Goal: Task Accomplishment & Management: Use online tool/utility

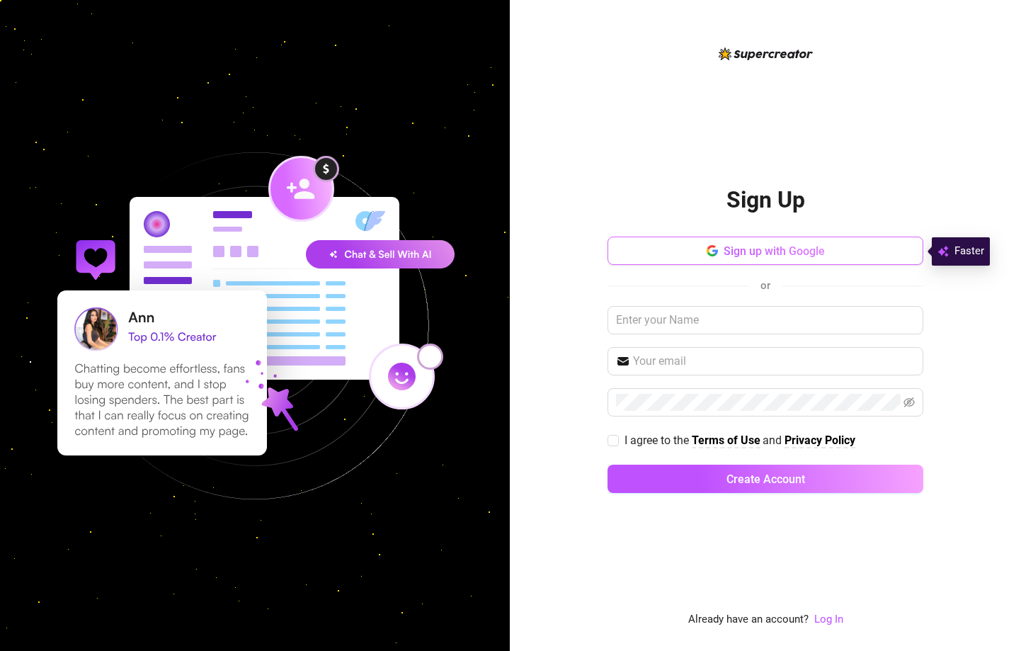
click at [831, 250] on button "Sign up with Google" at bounding box center [766, 250] width 316 height 28
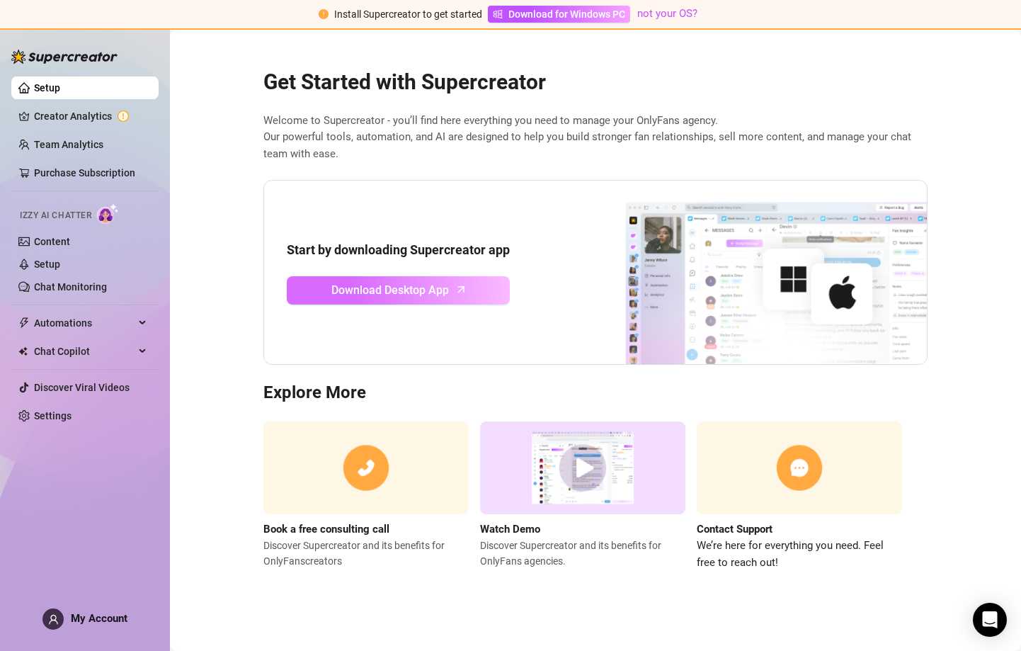
click at [435, 288] on span "Download Desktop App" at bounding box center [390, 290] width 118 height 18
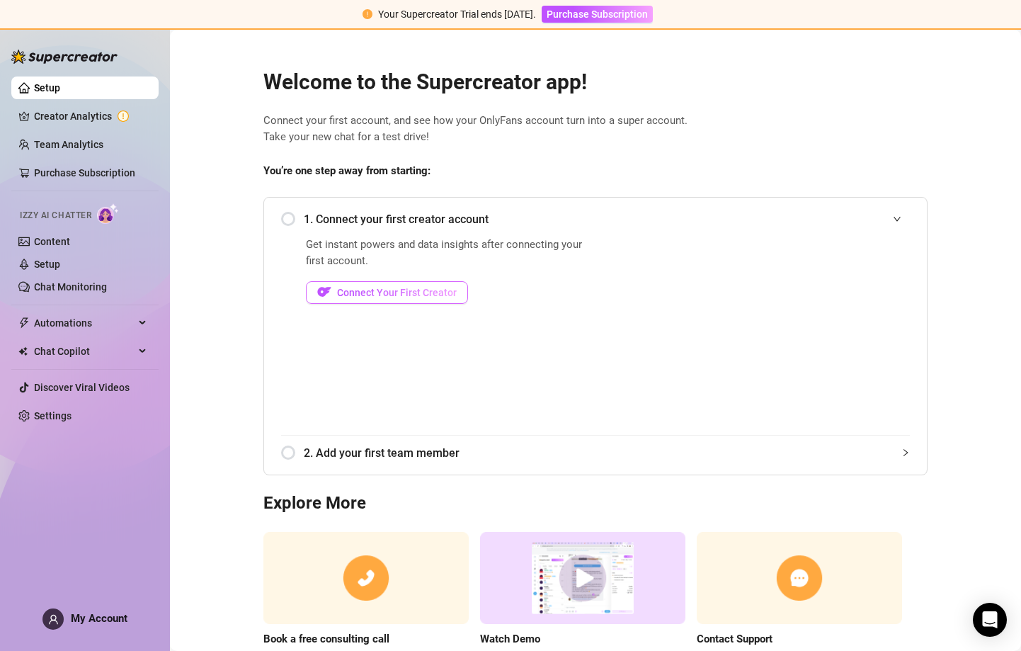
click at [418, 287] on span "Connect Your First Creator" at bounding box center [397, 292] width 120 height 11
click at [98, 115] on link "Creator Analytics" at bounding box center [90, 117] width 113 height 23
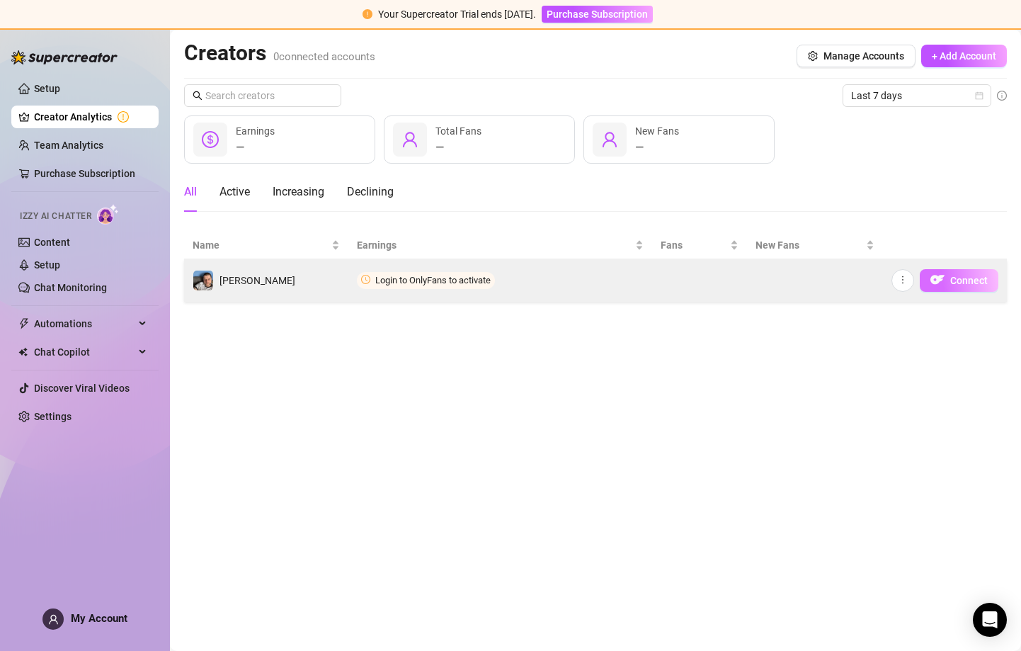
click at [961, 280] on span "Connect" at bounding box center [969, 280] width 38 height 11
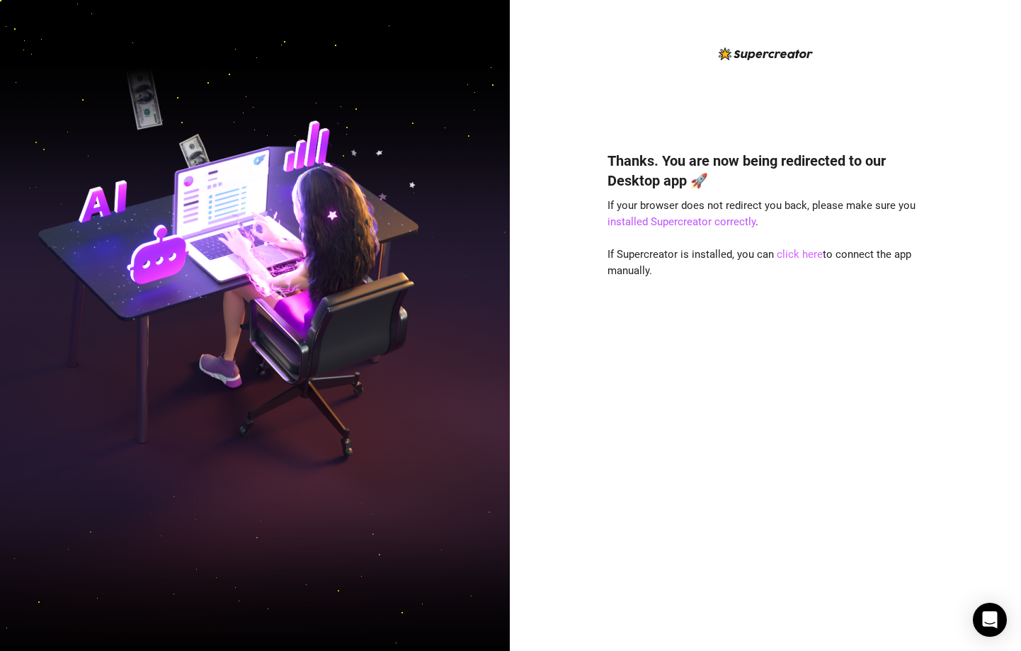
click at [793, 256] on link "click here" at bounding box center [800, 254] width 46 height 13
